Goal: Transaction & Acquisition: Purchase product/service

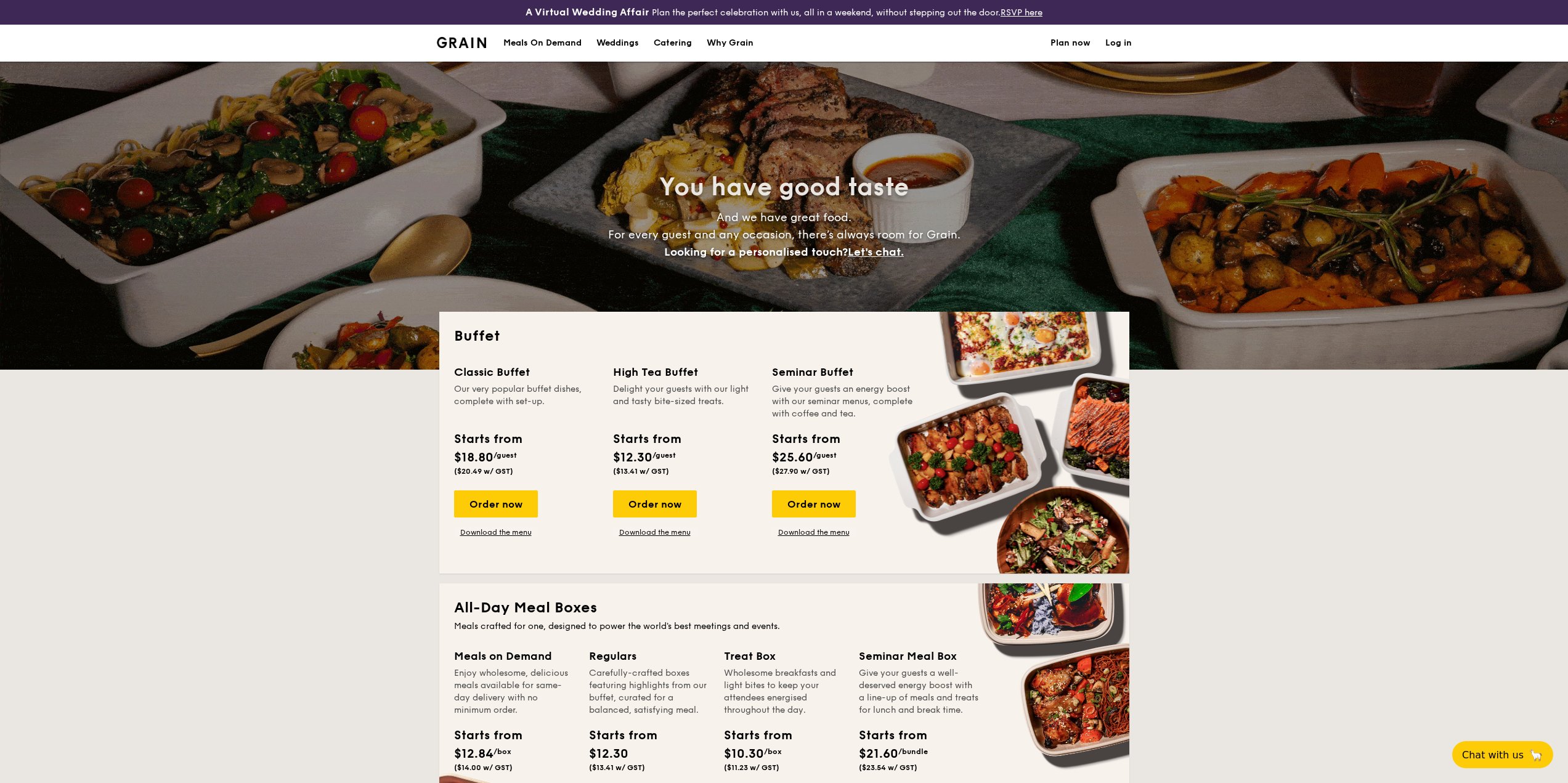
select select
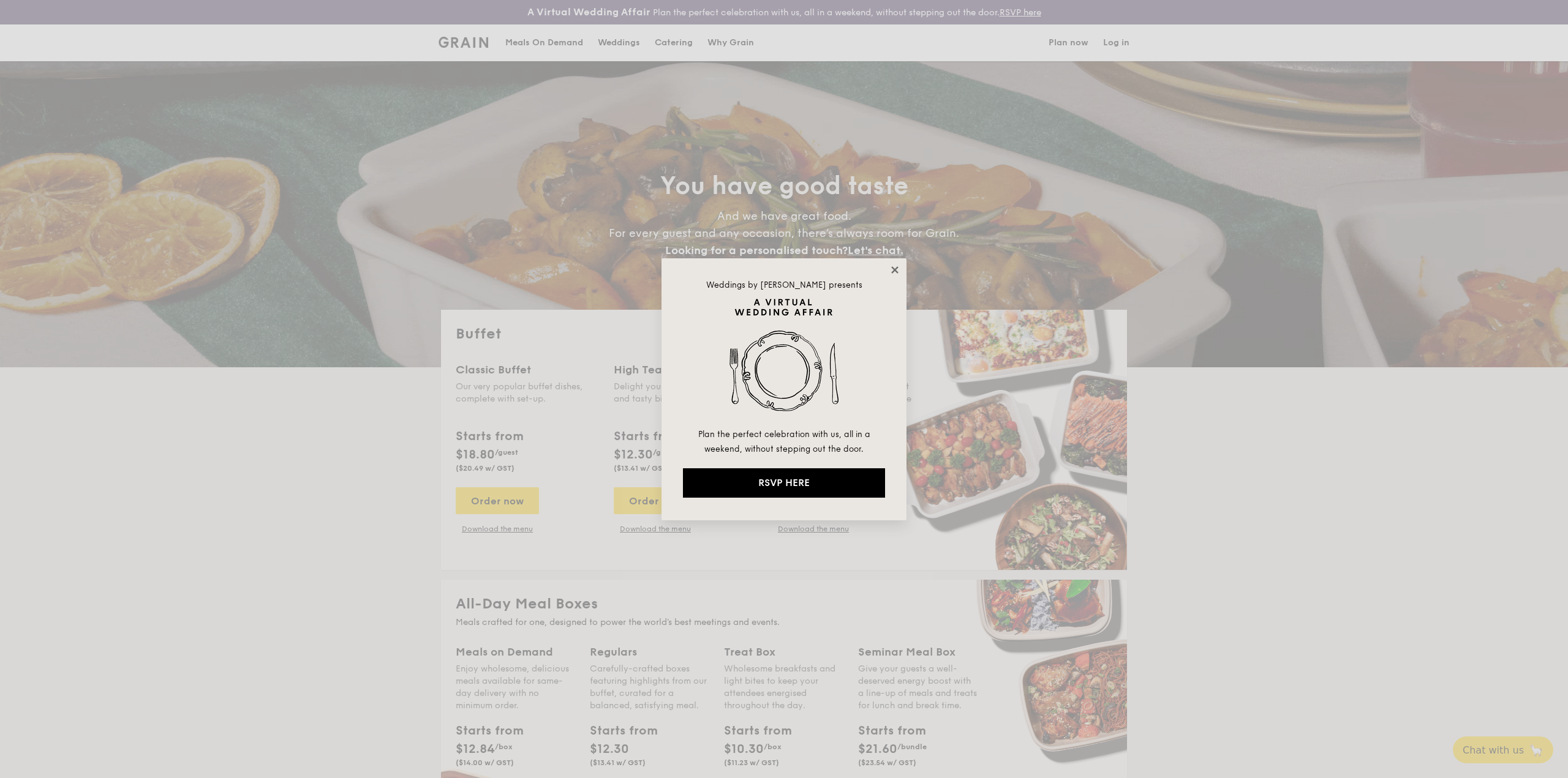
click at [894, 269] on icon at bounding box center [894, 269] width 6 height 6
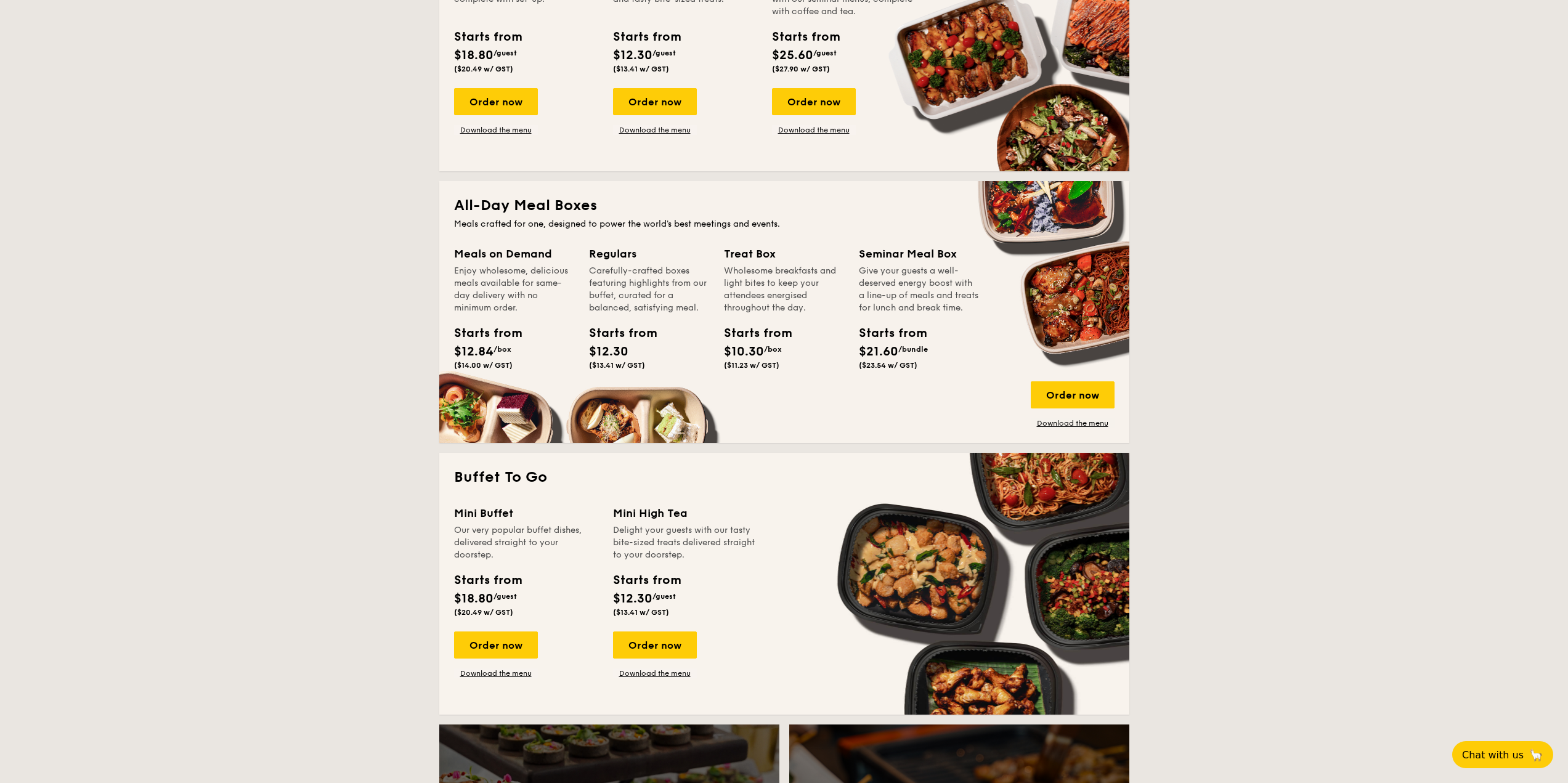
scroll to position [431, 0]
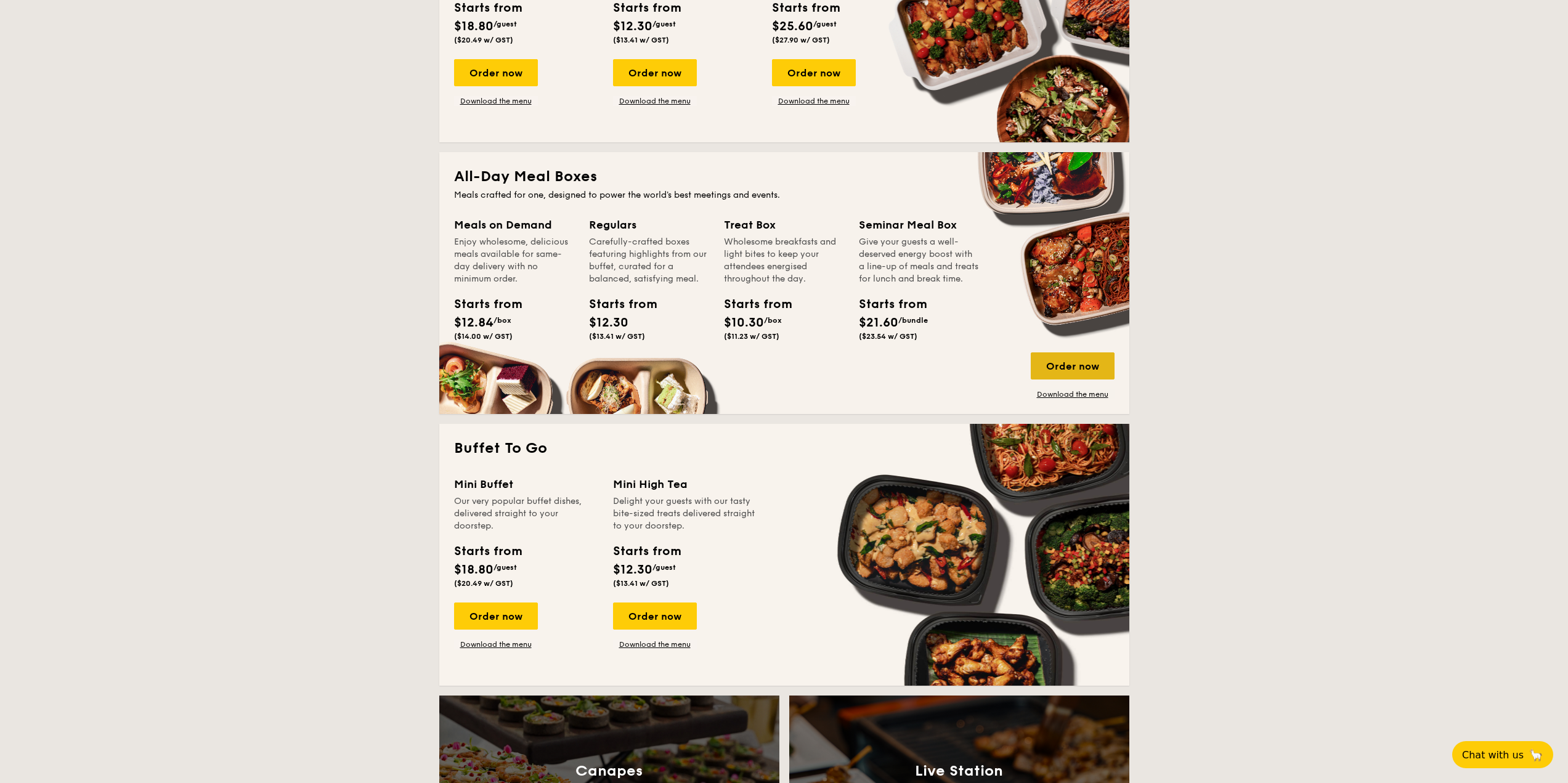
click at [1056, 367] on div "Order now" at bounding box center [1072, 366] width 84 height 27
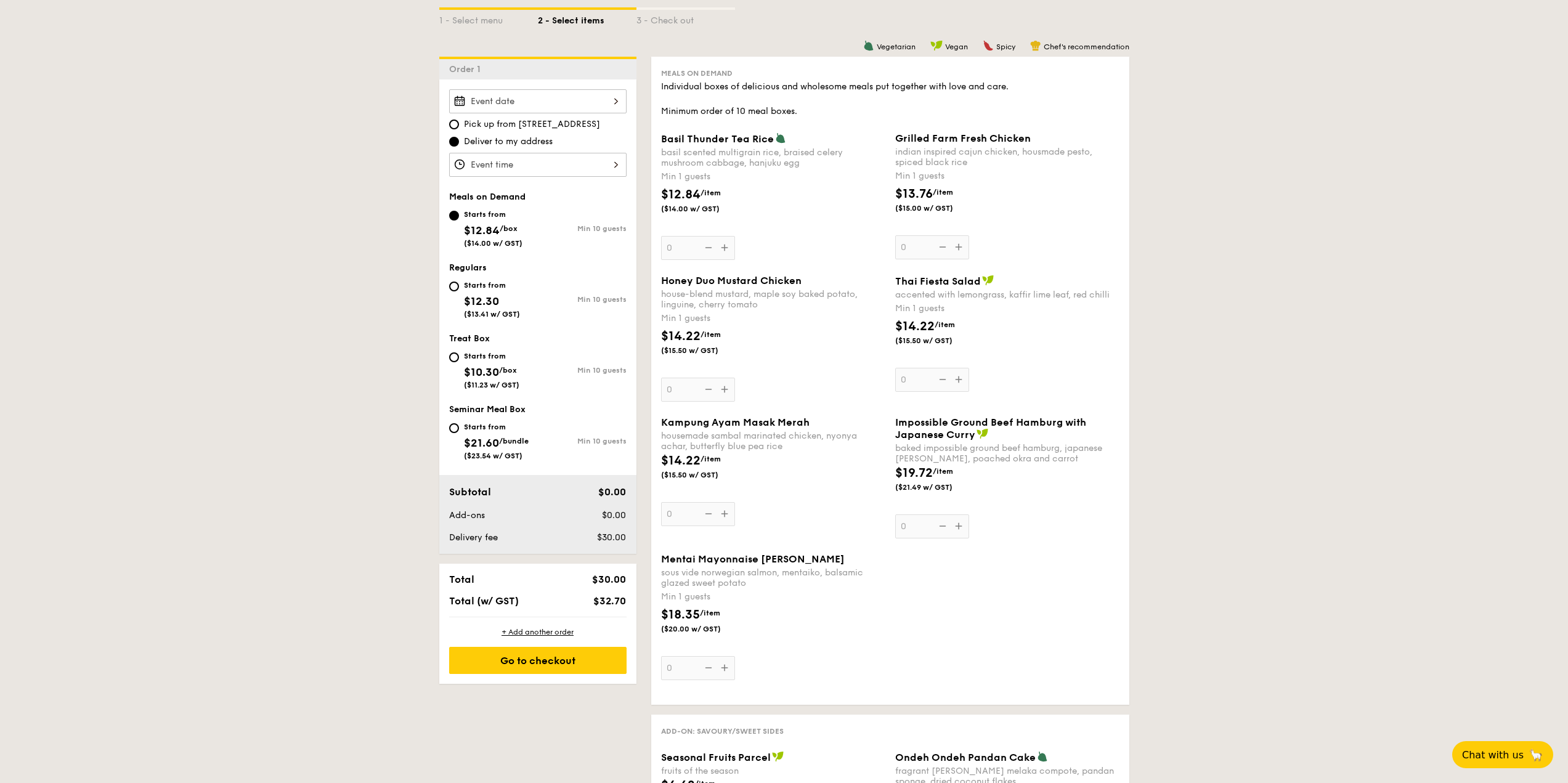
scroll to position [308, 0]
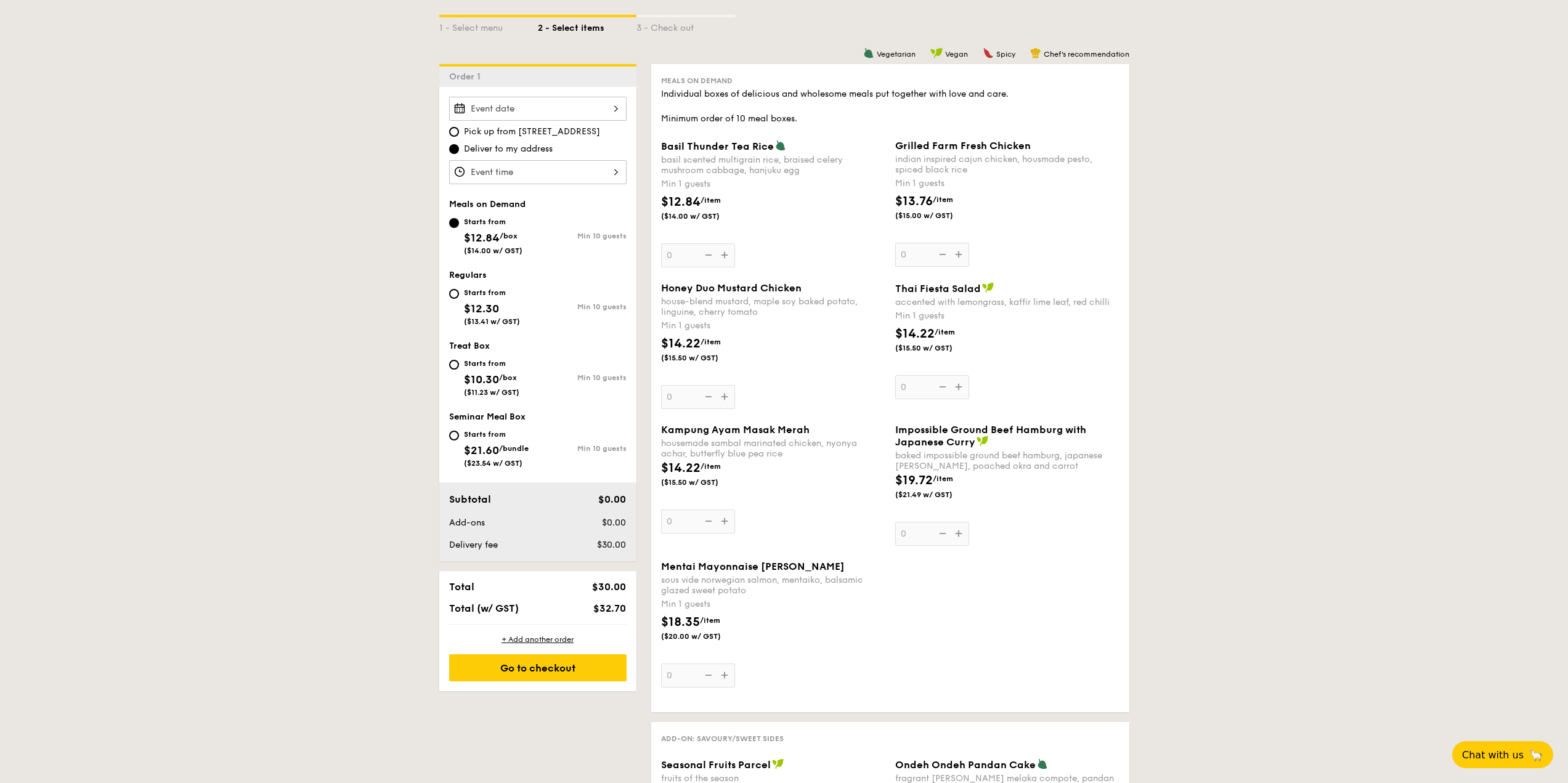
click at [718, 431] on span "Kampung Ayam Masak Merah" at bounding box center [735, 430] width 149 height 12
click at [718, 509] on input "0" at bounding box center [698, 521] width 74 height 24
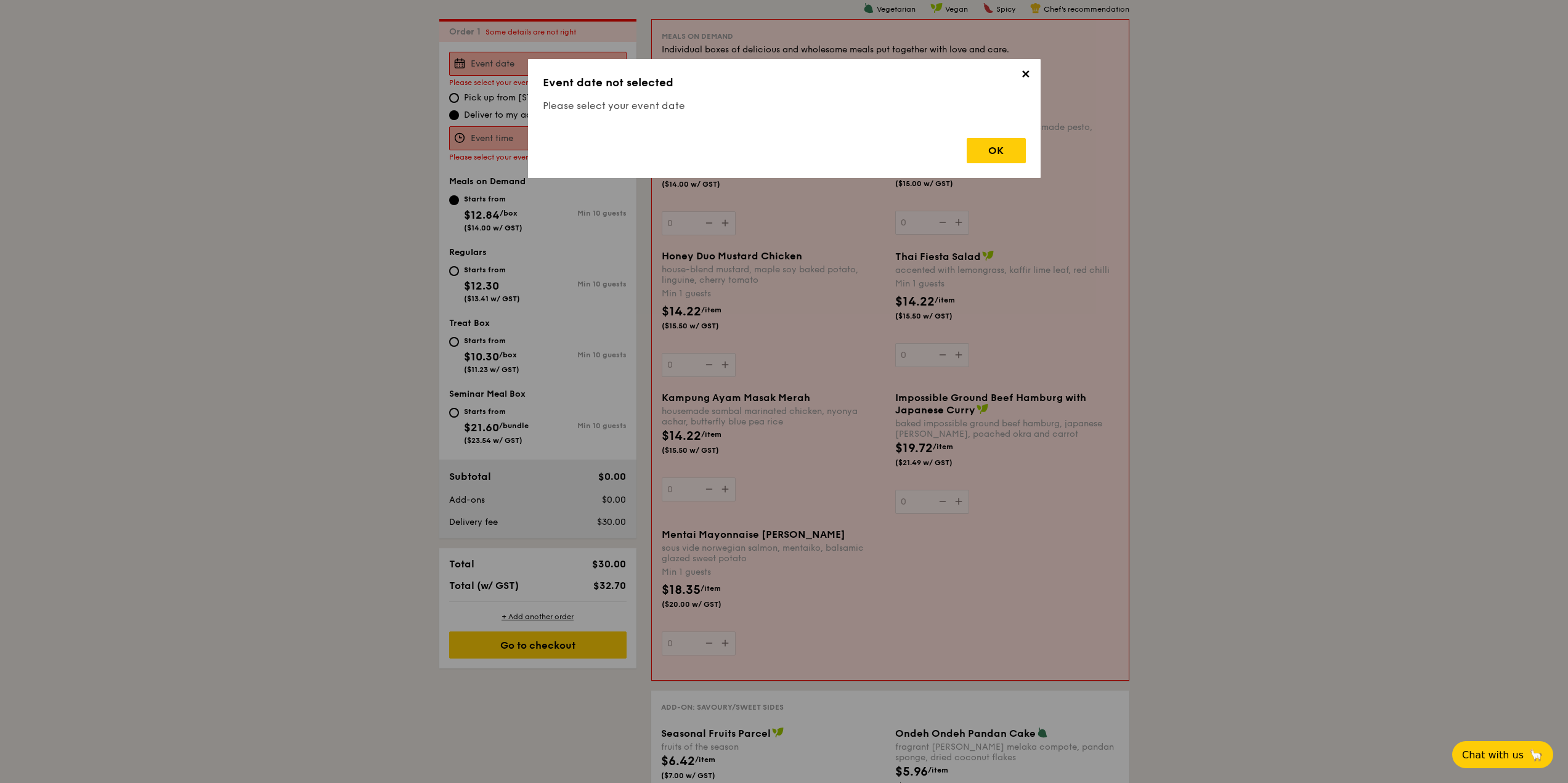
scroll to position [354, 0]
click at [969, 153] on div "OK" at bounding box center [996, 150] width 59 height 25
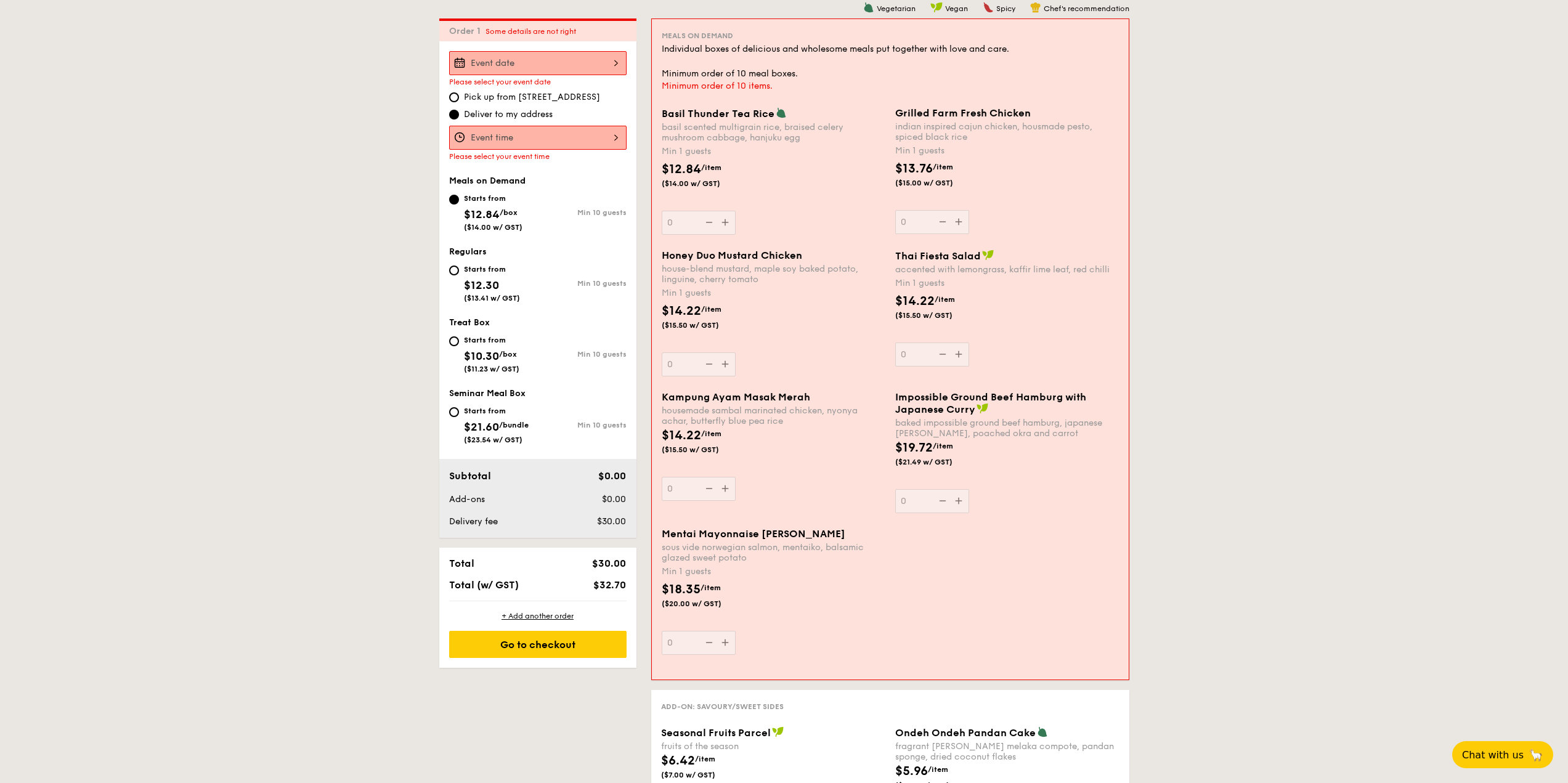
scroll to position [292, 0]
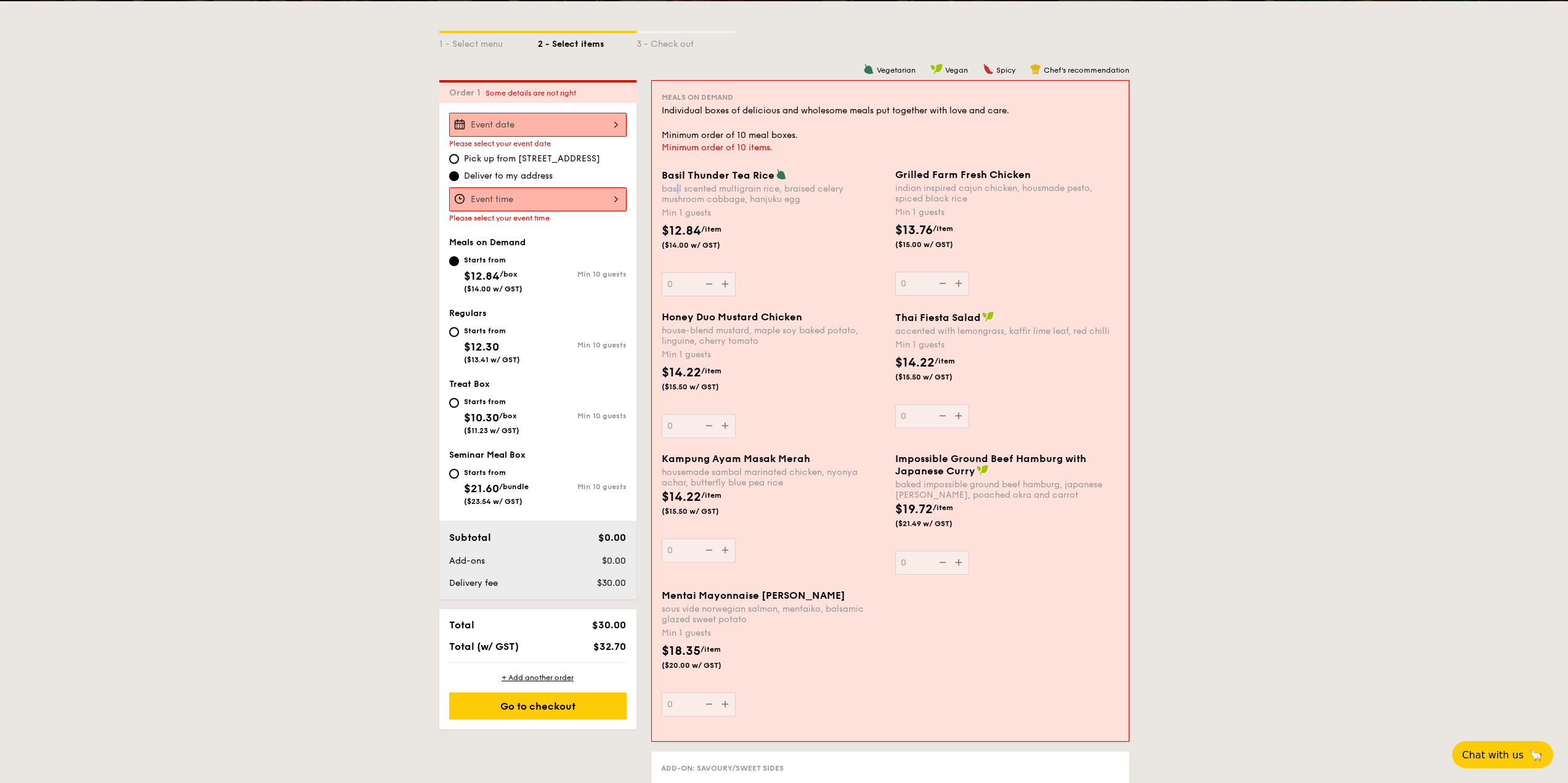
click at [676, 193] on div "basil scented multigrain rice, braised celery mushroom cabbage, hanjuku egg" at bounding box center [773, 194] width 223 height 21
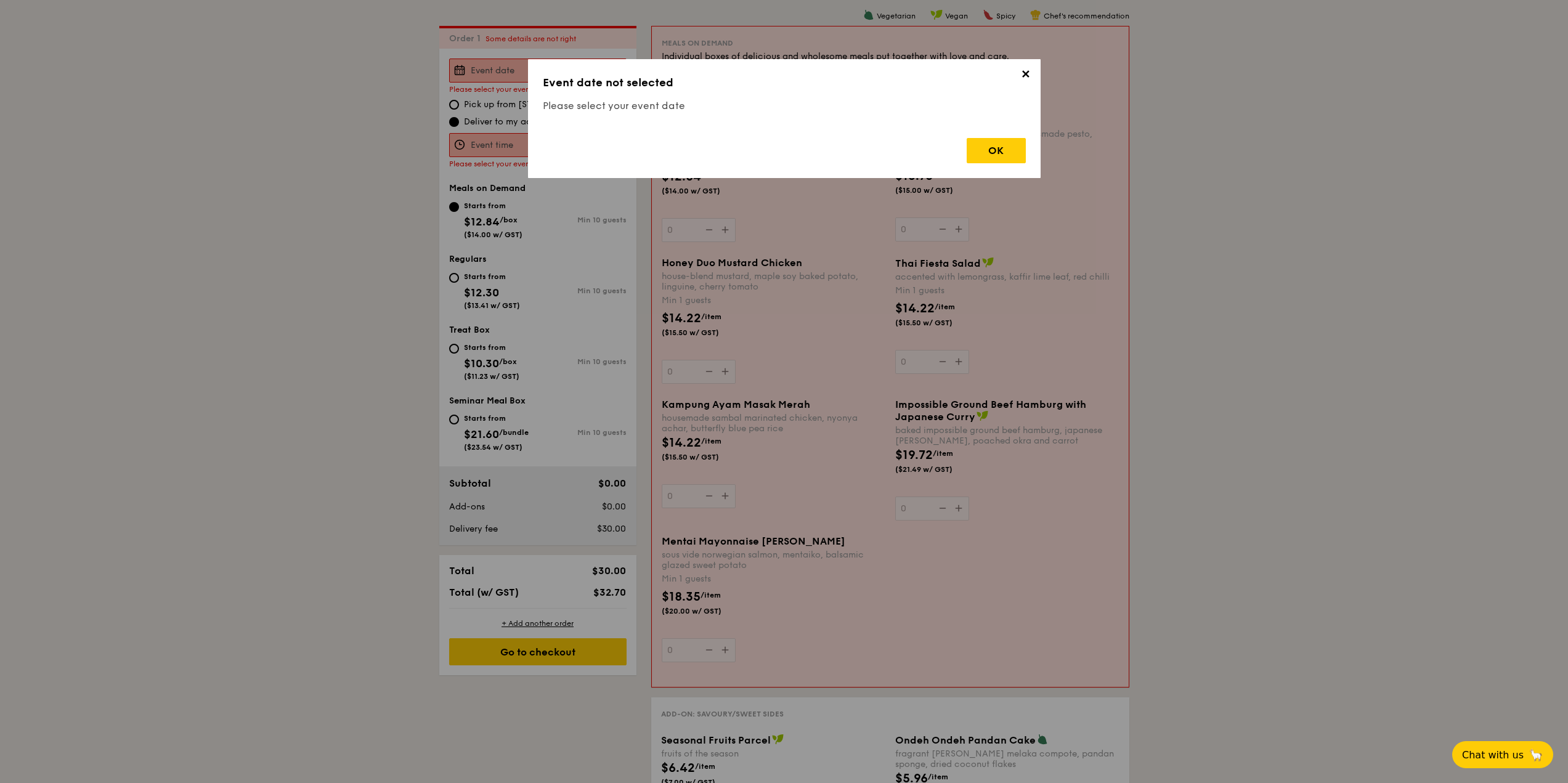
scroll to position [354, 0]
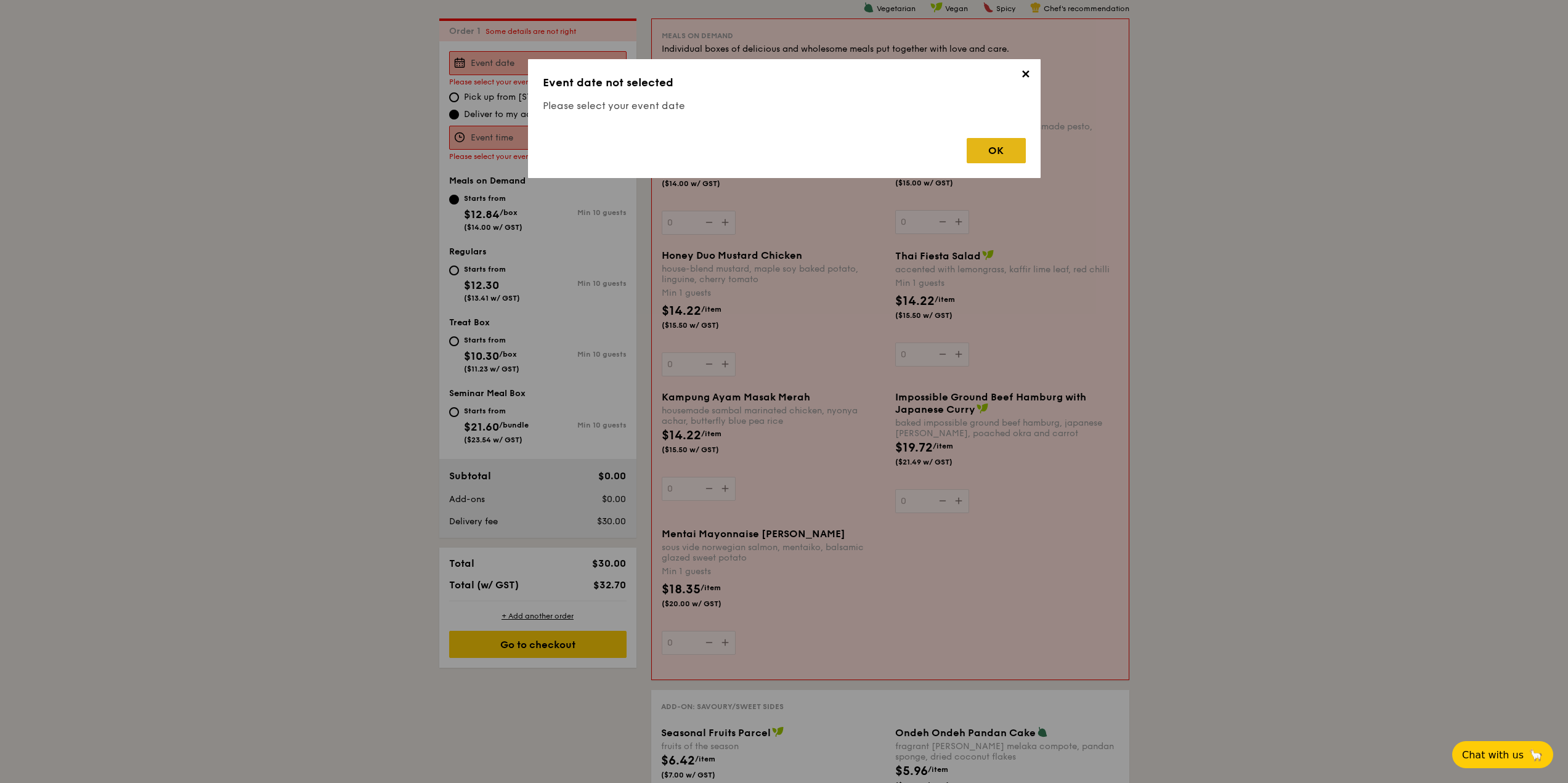
click at [1002, 139] on div "OK" at bounding box center [996, 150] width 59 height 25
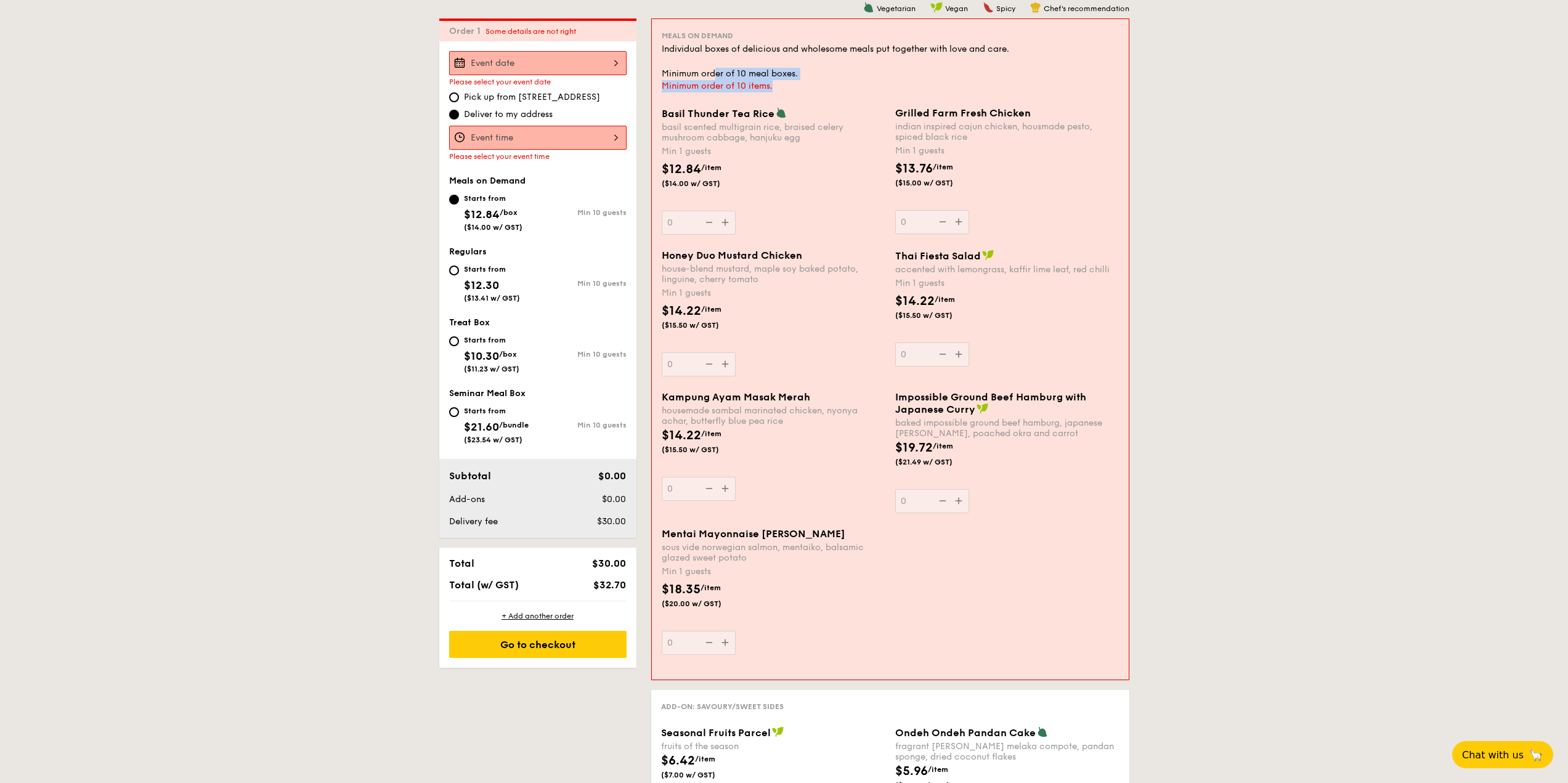
drag, startPoint x: 715, startPoint y: 74, endPoint x: 820, endPoint y: 92, distance: 106.5
click at [814, 85] on div "Meals on Demand Individual boxes of delicious and wholesome meals put together …" at bounding box center [891, 60] width 457 height 63
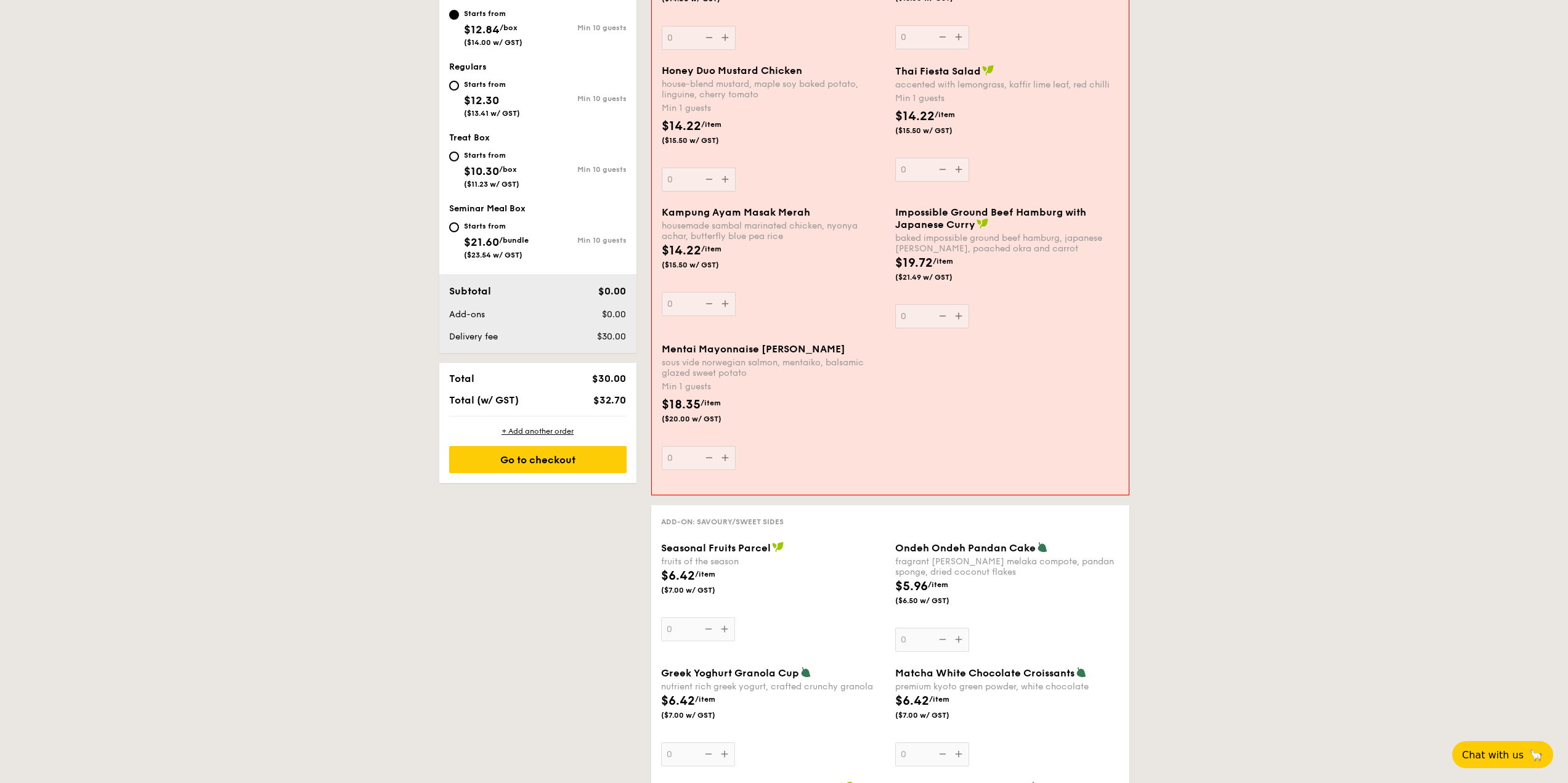
drag, startPoint x: 922, startPoint y: 209, endPoint x: 922, endPoint y: 217, distance: 8.0
click at [922, 217] on span "Impossible Ground Beef Hamburg with Japanese Curry" at bounding box center [990, 218] width 191 height 24
click at [922, 304] on input "0" at bounding box center [932, 316] width 74 height 24
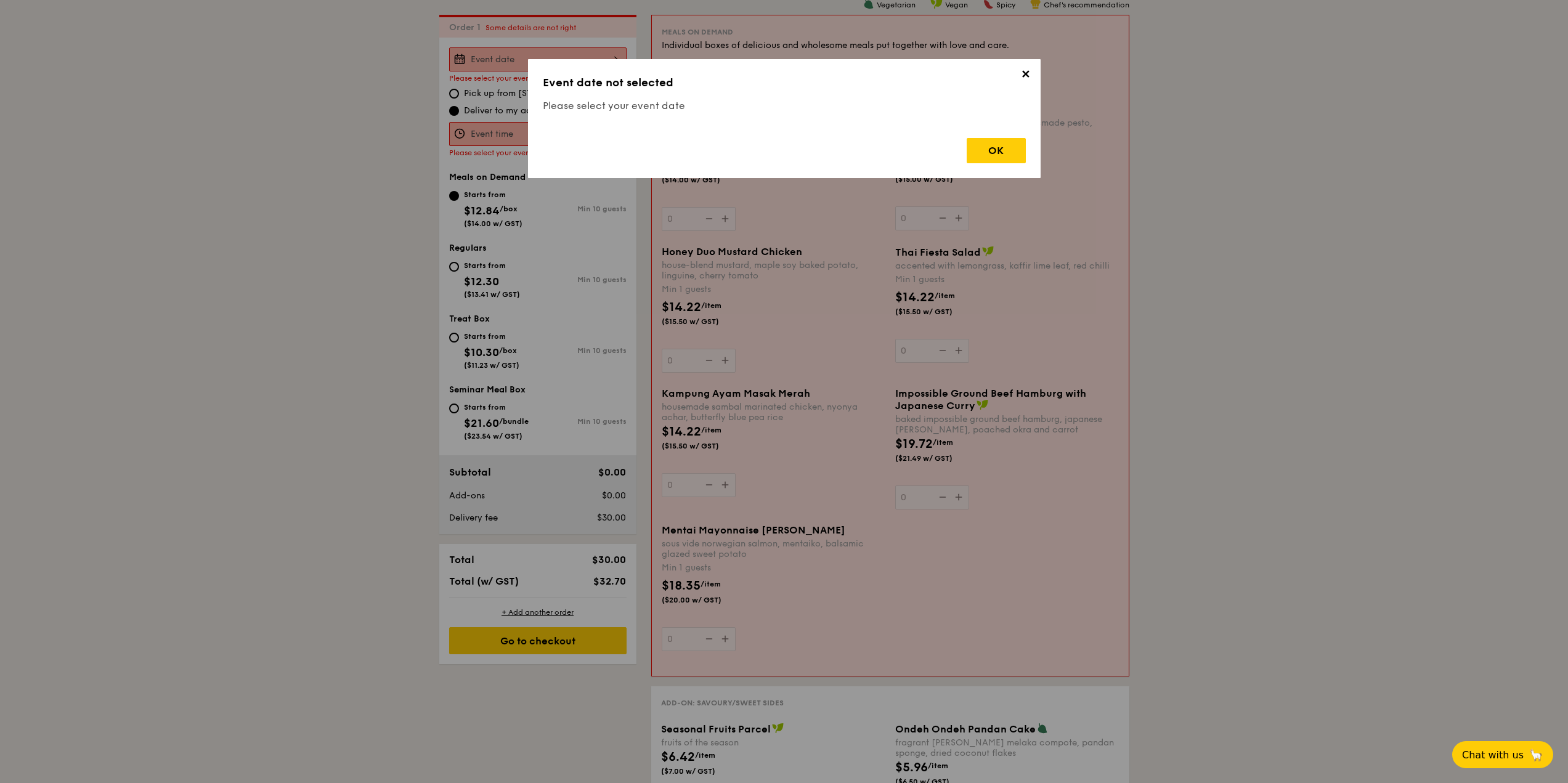
scroll to position [354, 0]
click at [971, 139] on div "OK" at bounding box center [996, 150] width 59 height 25
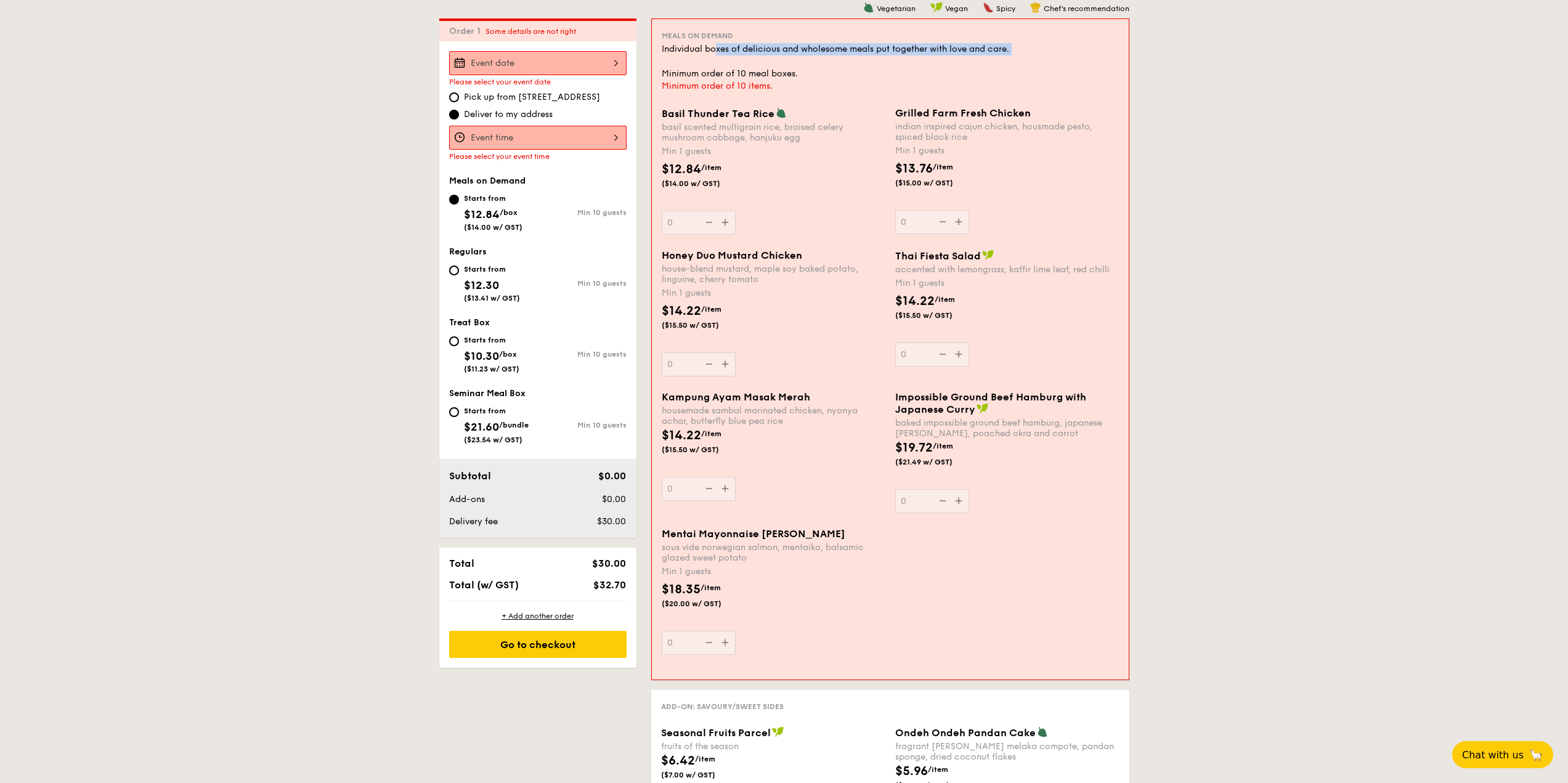
drag, startPoint x: 719, startPoint y: 51, endPoint x: 879, endPoint y: 60, distance: 160.3
click at [879, 60] on div "Individual boxes of delicious and wholesome meals put together with love and ca…" at bounding box center [891, 61] width 457 height 37
drag, startPoint x: 919, startPoint y: 110, endPoint x: 1011, endPoint y: 112, distance: 92.0
click at [1011, 112] on span "Grilled Farm Fresh Chicken" at bounding box center [963, 113] width 135 height 12
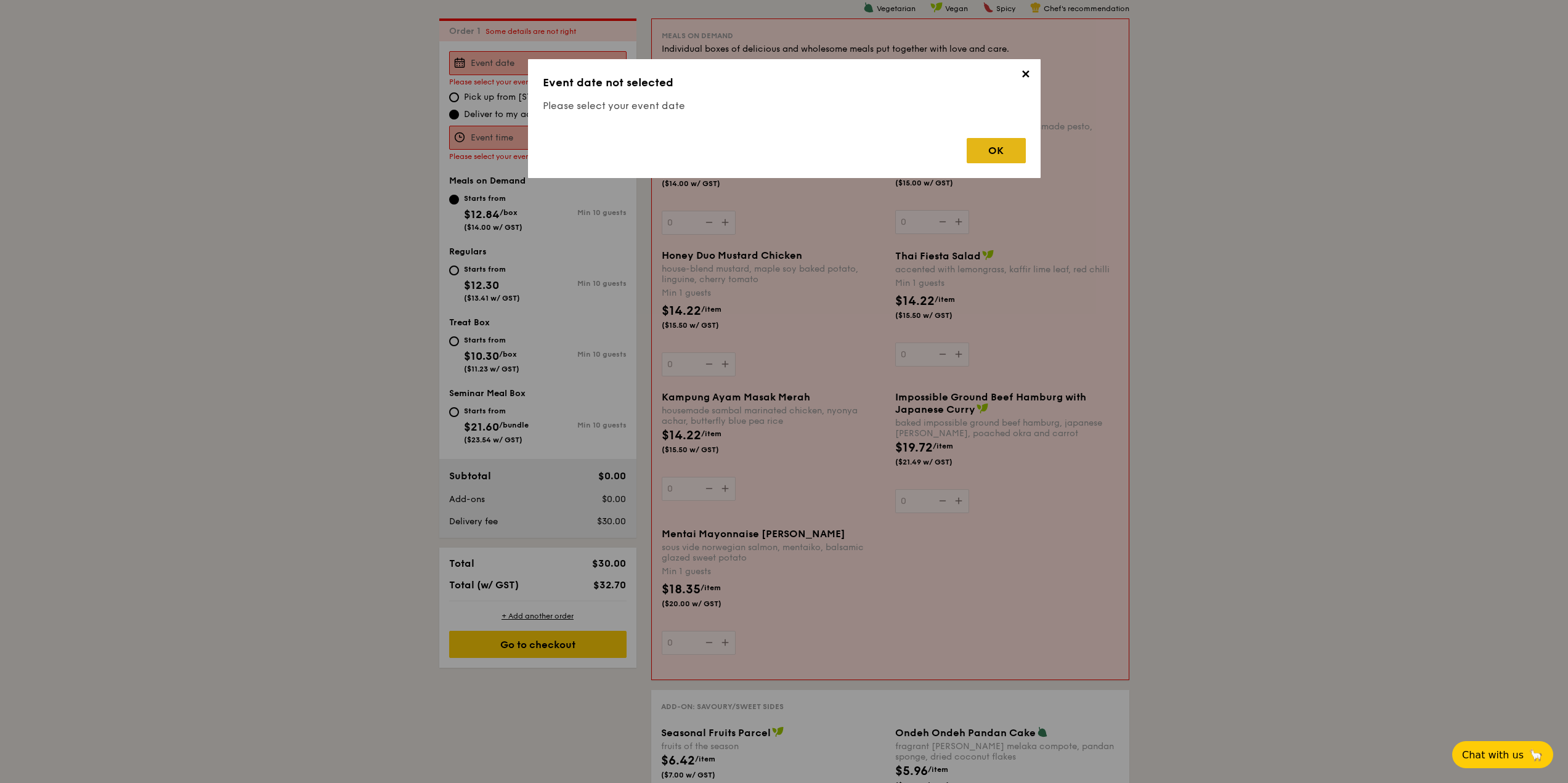
click at [993, 150] on div "OK" at bounding box center [996, 150] width 59 height 25
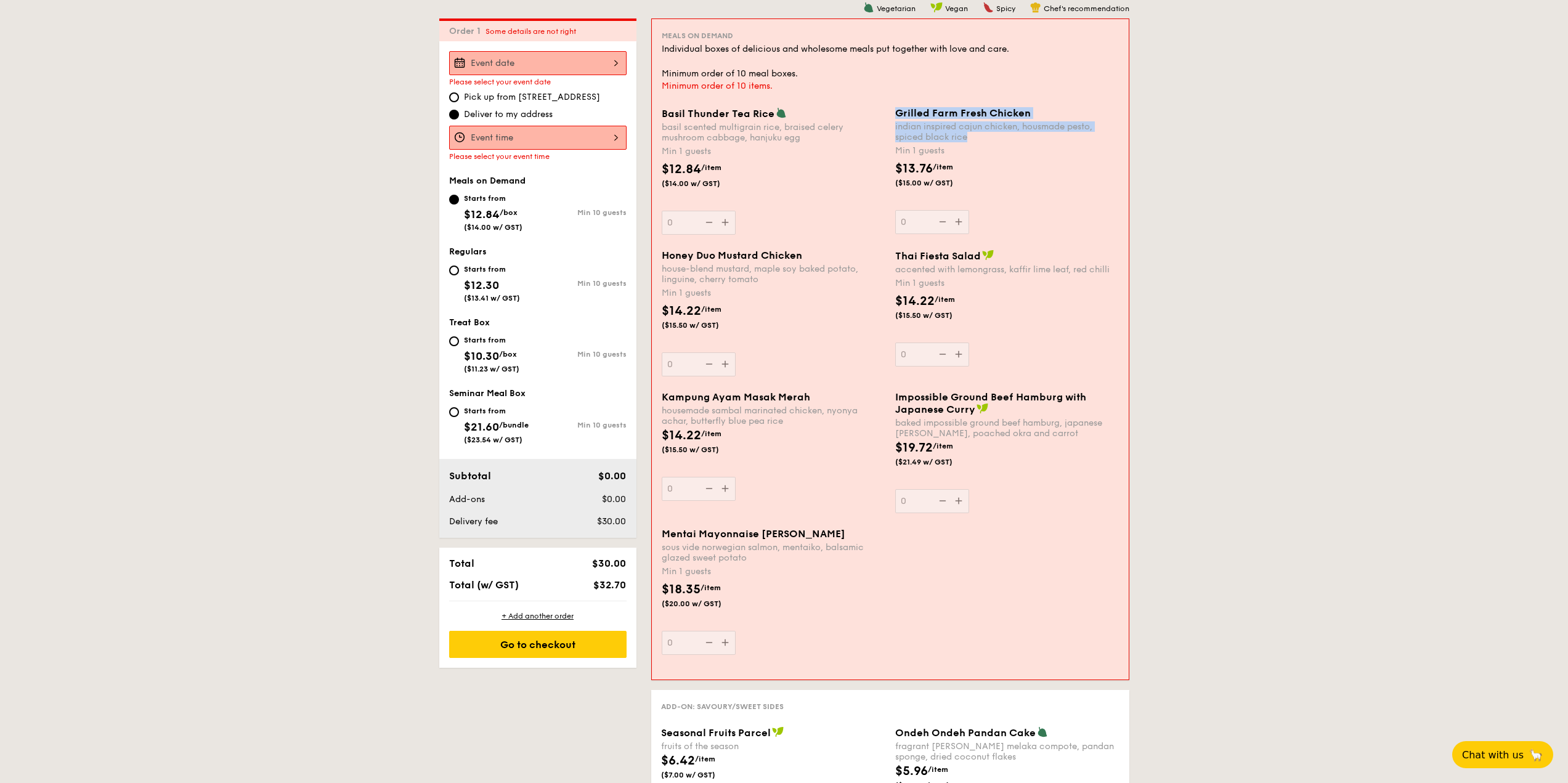
drag, startPoint x: 890, startPoint y: 129, endPoint x: 999, endPoint y: 135, distance: 109.2
click at [999, 135] on div "Grilled Farm Fresh Chicken indian inspired cajun chicken, housmade pesto, spice…" at bounding box center [1007, 171] width 233 height 127
click at [999, 135] on div "indian inspired cajun chicken, housmade pesto, spiced black rice" at bounding box center [1006, 132] width 223 height 21
click at [969, 210] on input "0" at bounding box center [932, 221] width 74 height 24
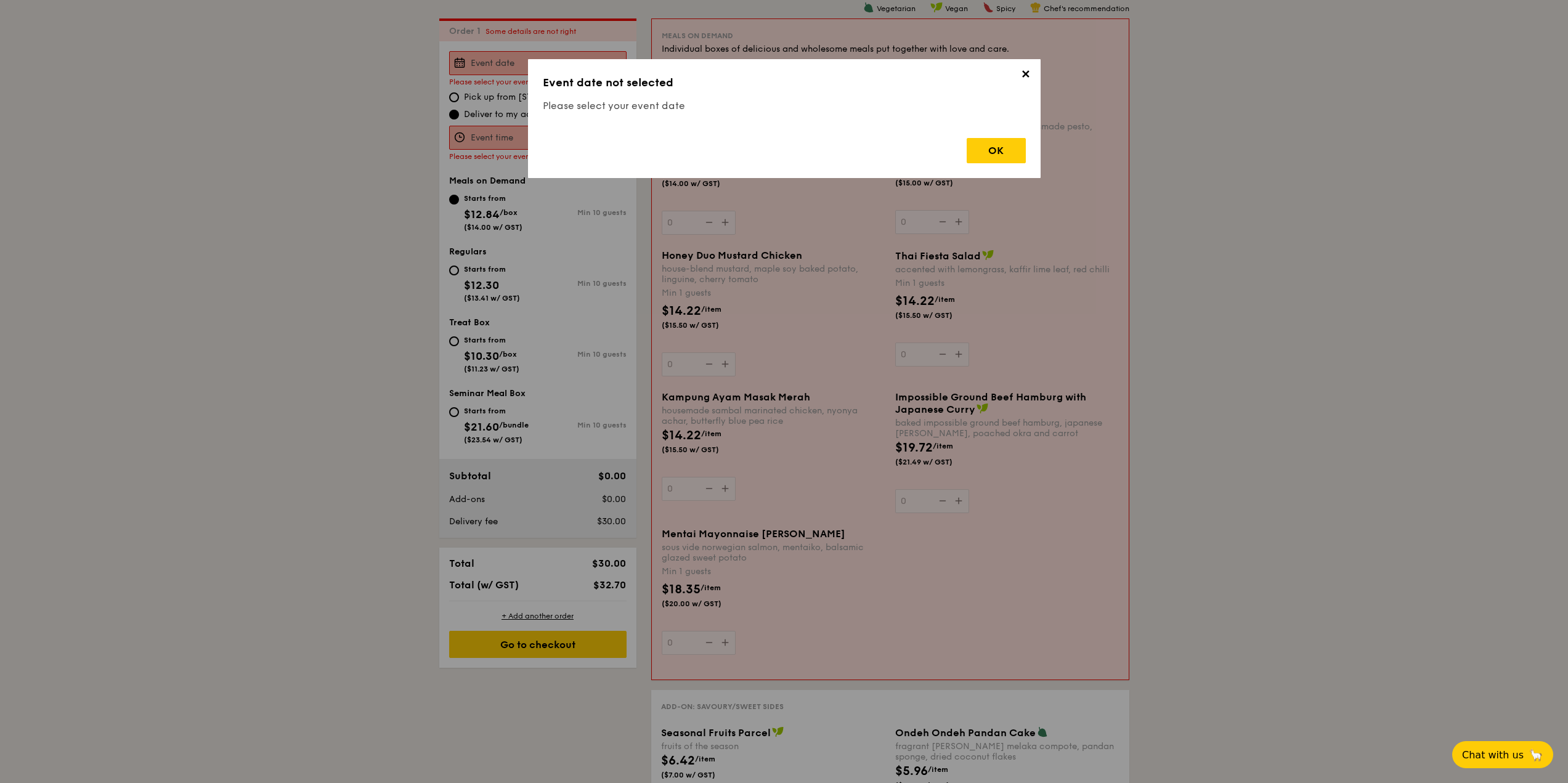
click at [1014, 70] on div "✕ Event date not selected Please select your event date OK" at bounding box center [784, 119] width 513 height 119
click at [1022, 73] on span "✕" at bounding box center [1025, 76] width 17 height 17
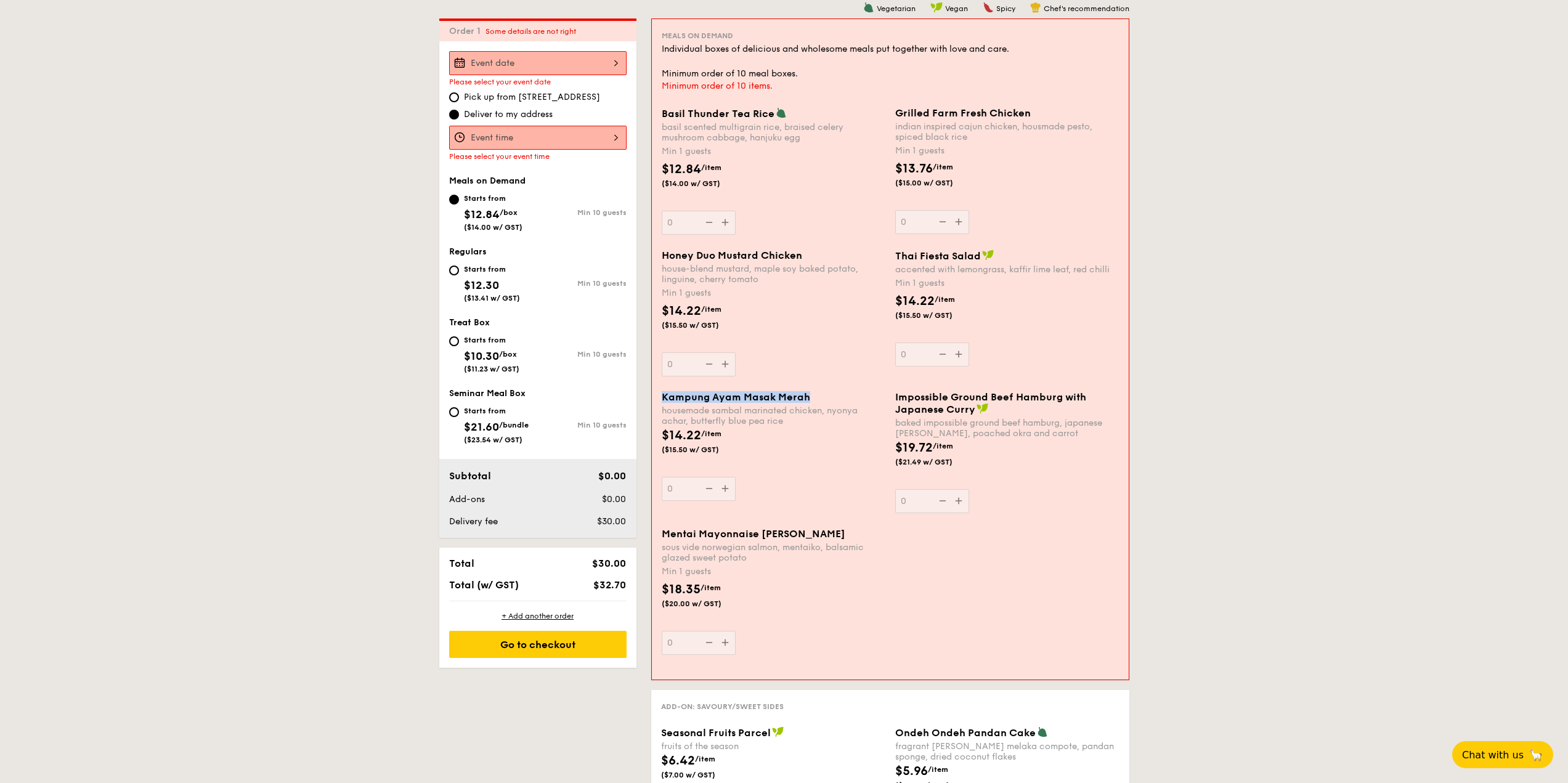
drag, startPoint x: 661, startPoint y: 396, endPoint x: 806, endPoint y: 397, distance: 145.0
click at [806, 397] on div "Kampung Ayam Masak Merah housemade sambal marinated chicken, nyonya achar, butt…" at bounding box center [773, 446] width 233 height 109
copy span "Kampung Ayam Masak Merah"
drag, startPoint x: 956, startPoint y: 428, endPoint x: 1074, endPoint y: 434, distance: 118.2
click at [1074, 434] on div "baked impossible ground beef hamburg, japanese [PERSON_NAME], poached okra and …" at bounding box center [1006, 428] width 223 height 21
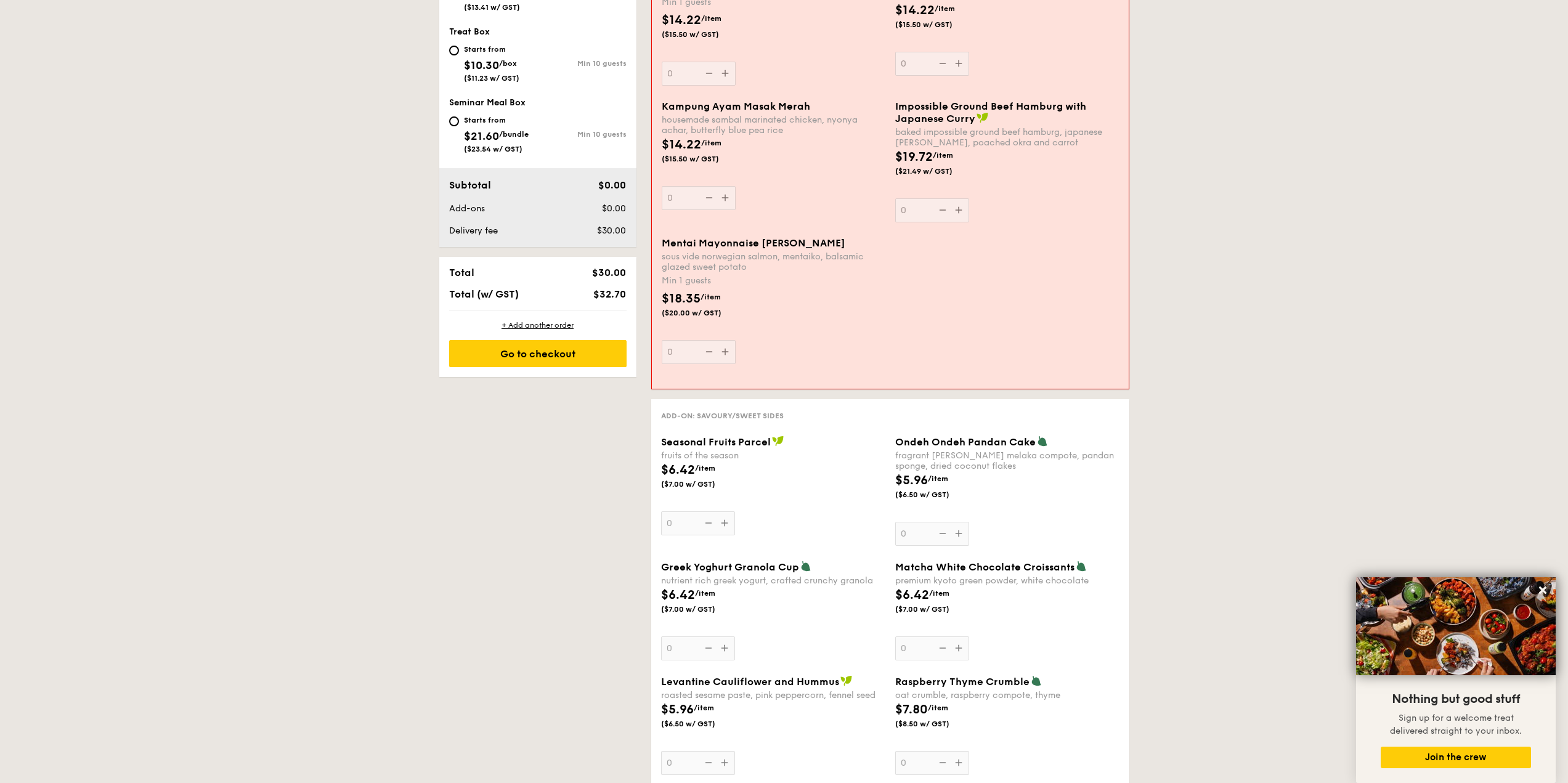
scroll to position [477, 0]
